Goal: Task Accomplishment & Management: Complete application form

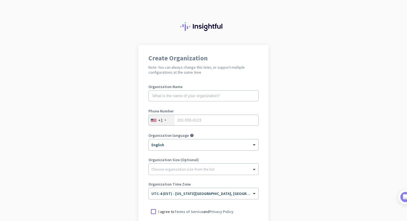
scroll to position [64, 0]
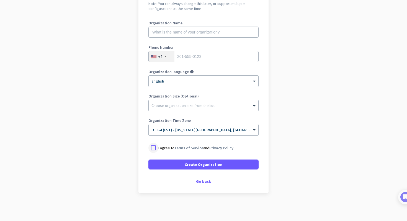
click at [155, 148] on div at bounding box center [154, 148] width 10 height 10
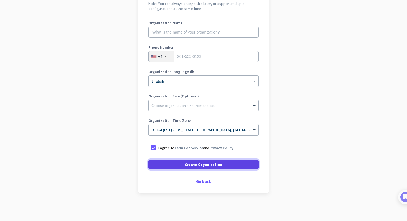
click at [167, 168] on span at bounding box center [204, 164] width 110 height 13
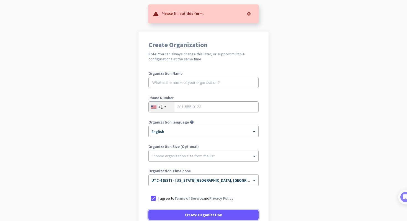
scroll to position [7, 0]
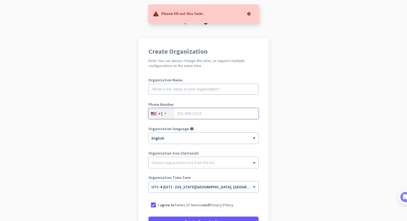
click at [198, 114] on input "tel" at bounding box center [204, 113] width 110 height 11
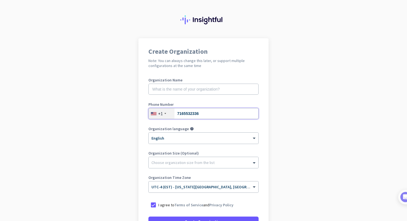
type input "7165532336"
click at [131, 168] on app-onboarding-organization "Create Organization Note: You can always change this later, or support multiple…" at bounding box center [203, 158] width 407 height 240
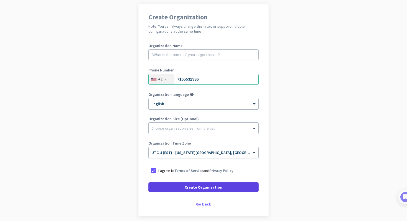
click at [152, 189] on span at bounding box center [204, 187] width 110 height 13
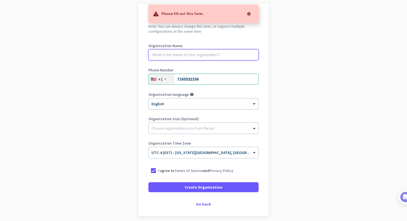
click at [187, 55] on input "text" at bounding box center [204, 54] width 110 height 11
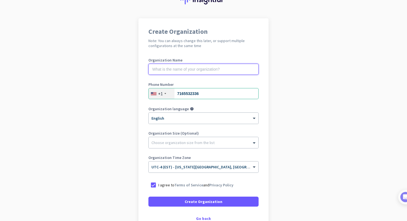
scroll to position [27, 0]
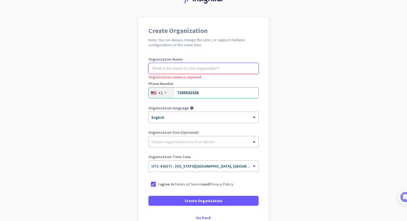
click at [200, 70] on input "text" at bounding box center [204, 68] width 110 height 11
paste input "Mercor"
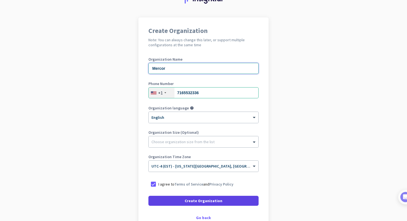
type input "Mercor"
click at [170, 201] on span at bounding box center [204, 200] width 110 height 13
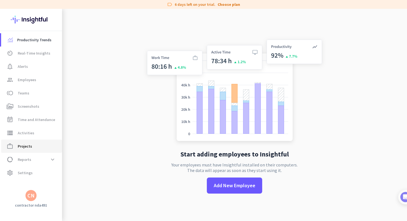
click at [23, 143] on link "work_outline Projects" at bounding box center [31, 146] width 61 height 13
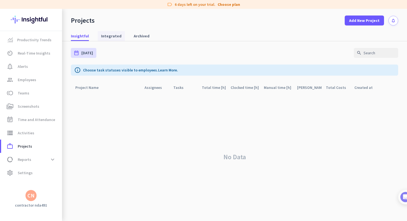
click at [111, 35] on span "Integrated" at bounding box center [111, 36] width 21 height 6
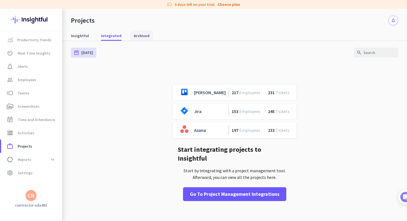
click at [131, 35] on link "Archived" at bounding box center [142, 36] width 22 height 10
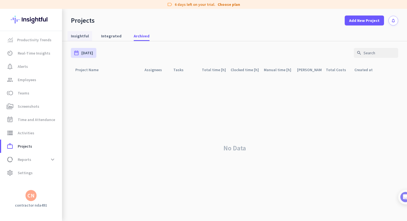
click at [82, 36] on span "Insightful" at bounding box center [80, 36] width 18 height 6
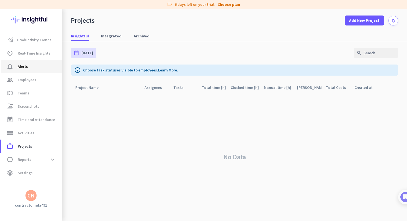
click at [24, 65] on span "Alerts" at bounding box center [23, 66] width 10 height 7
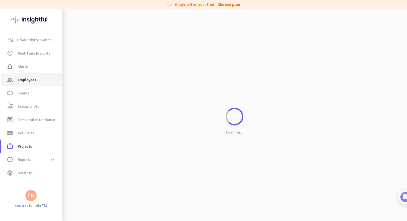
click at [21, 78] on span "Employees" at bounding box center [27, 79] width 19 height 7
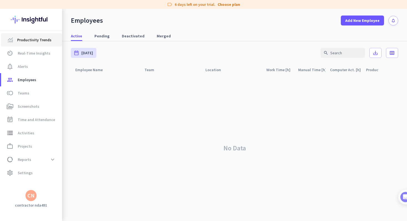
click at [30, 44] on link "Productivity Trends" at bounding box center [31, 39] width 61 height 13
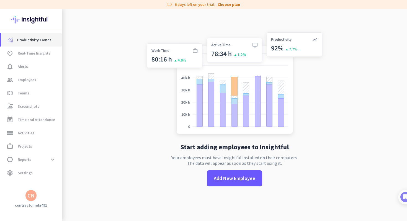
scroll to position [9, 0]
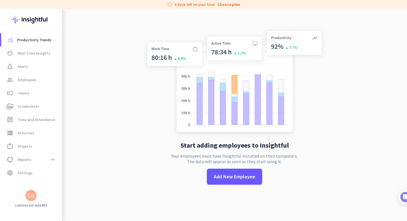
click at [32, 196] on div "CN" at bounding box center [30, 196] width 7 height 6
click at [32, 196] on div at bounding box center [203, 110] width 407 height 221
click at [35, 148] on span "work_outline Projects" at bounding box center [32, 146] width 52 height 7
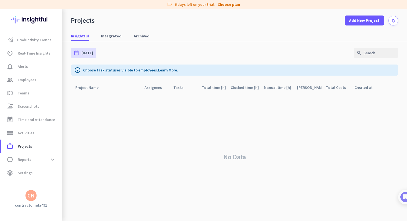
click at [26, 195] on div "CN" at bounding box center [30, 195] width 11 height 11
click at [26, 195] on div at bounding box center [203, 110] width 407 height 221
click at [20, 175] on span "Settings" at bounding box center [25, 173] width 15 height 7
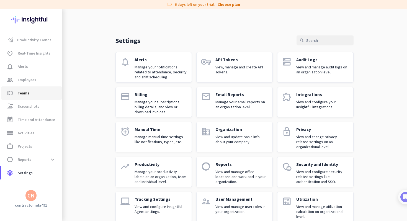
click at [35, 95] on span "toll Teams" at bounding box center [32, 93] width 52 height 7
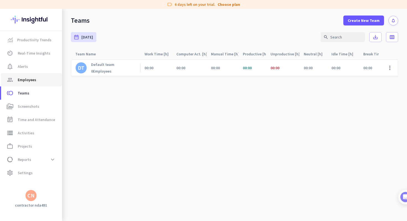
click at [37, 77] on span "group Employees" at bounding box center [32, 79] width 52 height 7
